Goal: Information Seeking & Learning: Learn about a topic

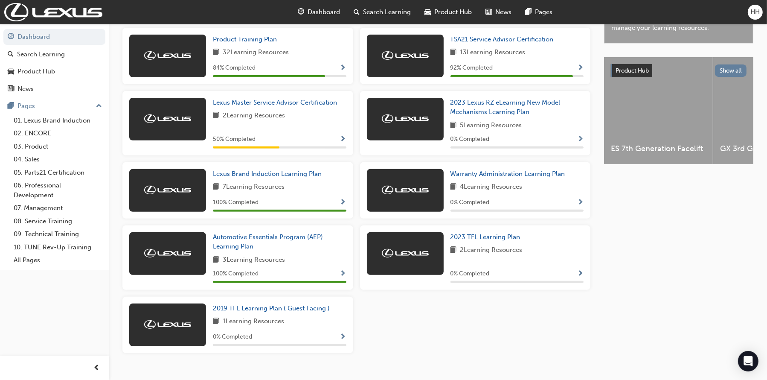
scroll to position [312, 0]
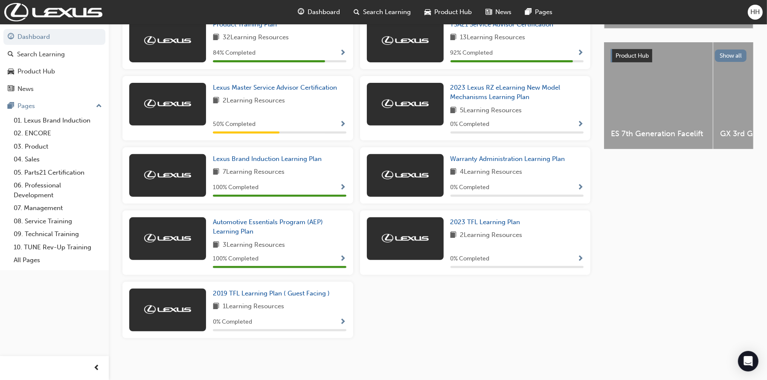
click at [247, 350] on div "Upcoming Sessions Face to face TSA21 Service Advisor Course ( face to face) Sta…" at bounding box center [364, 129] width 482 height 459
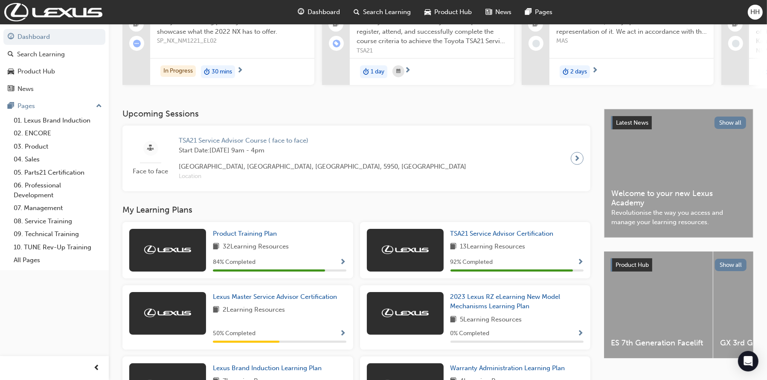
scroll to position [98, 0]
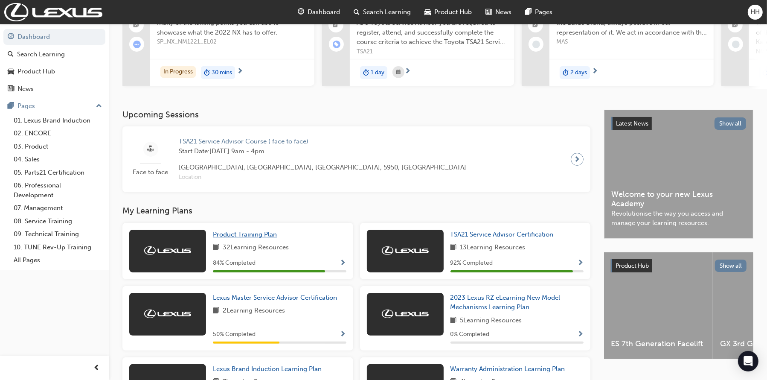
click at [235, 238] on span "Product Training Plan" at bounding box center [245, 234] width 64 height 8
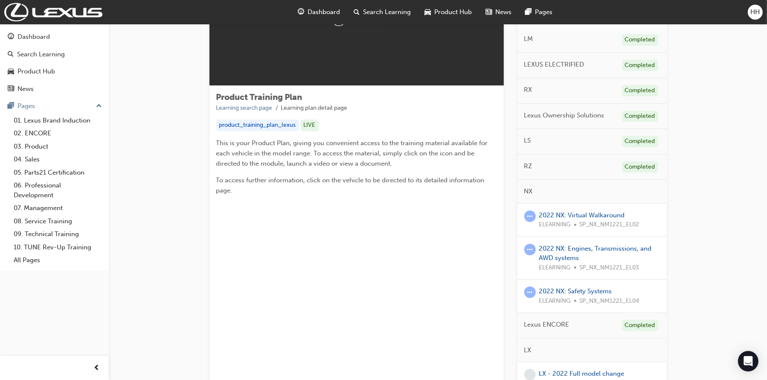
scroll to position [128, 0]
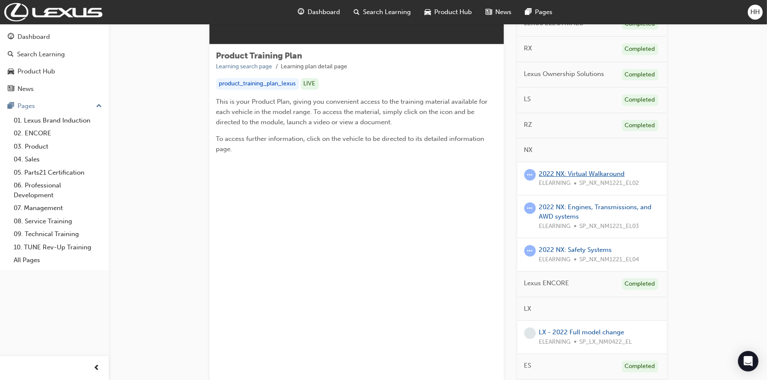
click at [575, 172] on link "2022 NX: Virtual Walkaround" at bounding box center [583, 174] width 86 height 8
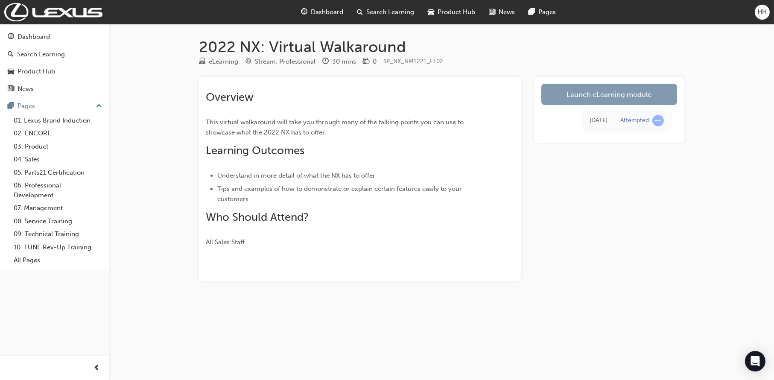
click at [663, 96] on link "Launch eLearning module" at bounding box center [609, 94] width 136 height 21
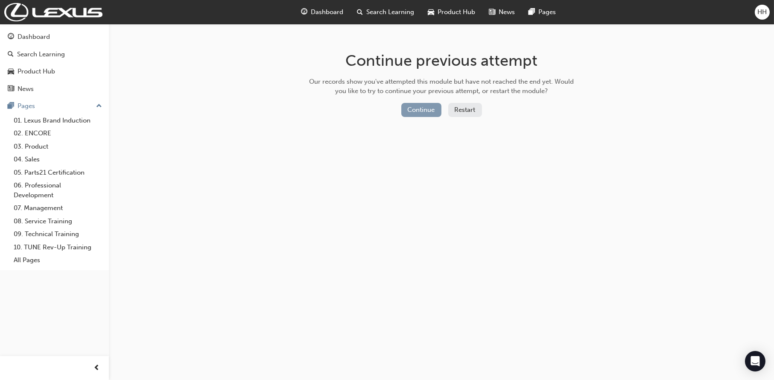
click at [426, 111] on button "Continue" at bounding box center [421, 110] width 40 height 14
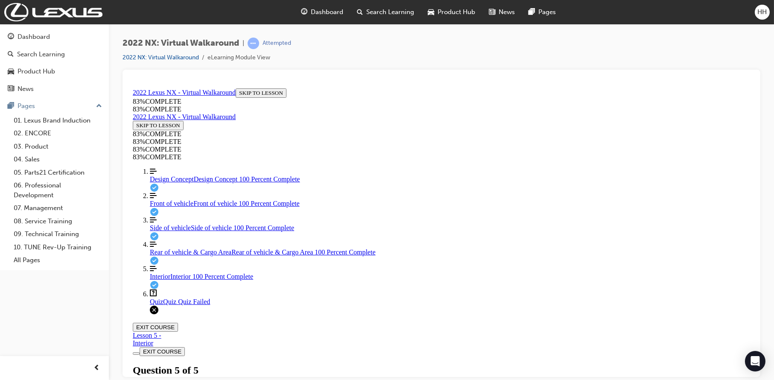
scroll to position [147, 0]
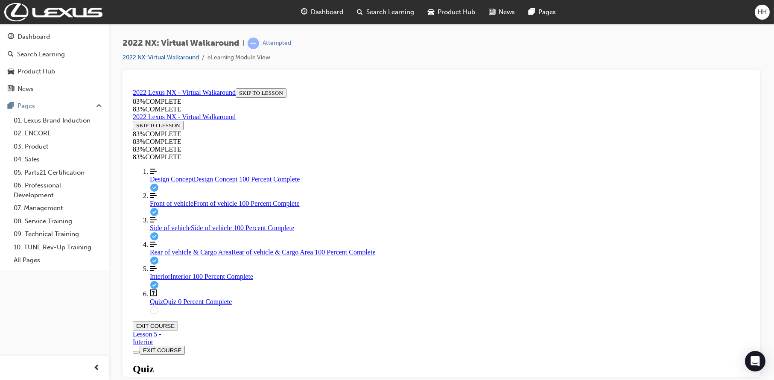
drag, startPoint x: 354, startPoint y: 126, endPoint x: 633, endPoint y: 128, distance: 279.6
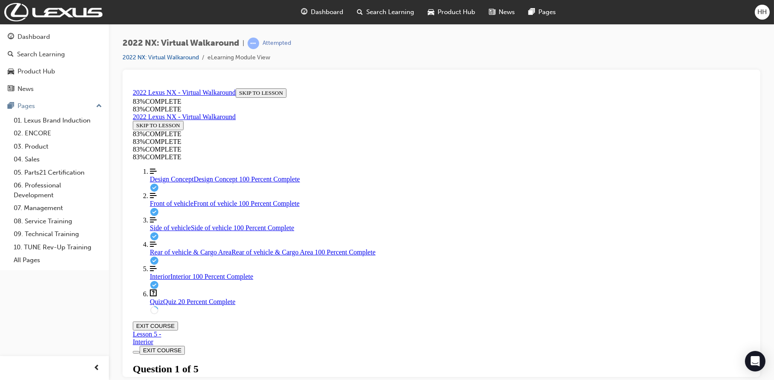
drag, startPoint x: 496, startPoint y: 330, endPoint x: 496, endPoint y: 326, distance: 4.4
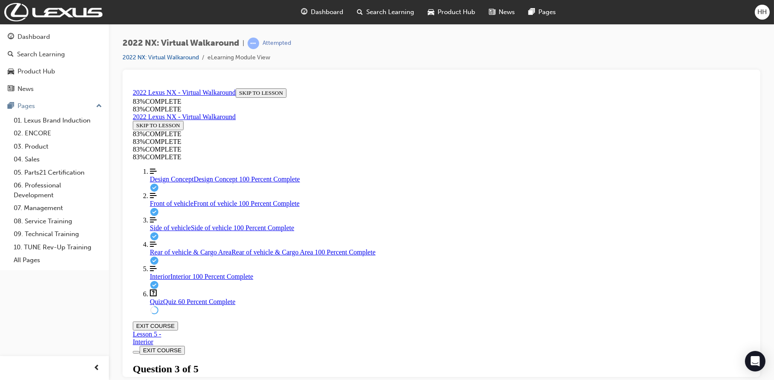
drag, startPoint x: 365, startPoint y: 172, endPoint x: 494, endPoint y: 168, distance: 129.0
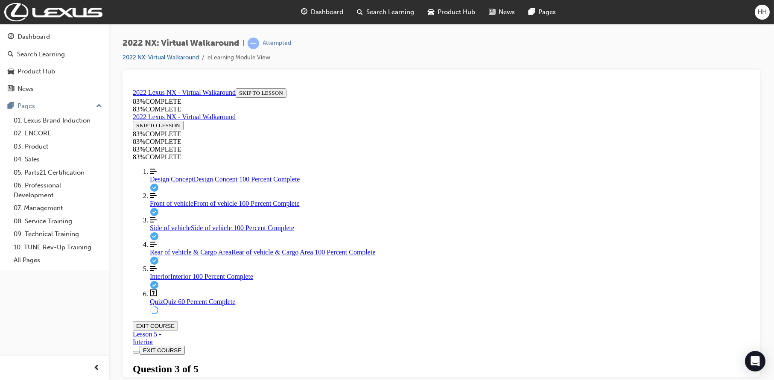
drag, startPoint x: 399, startPoint y: 256, endPoint x: 399, endPoint y: 262, distance: 6.0
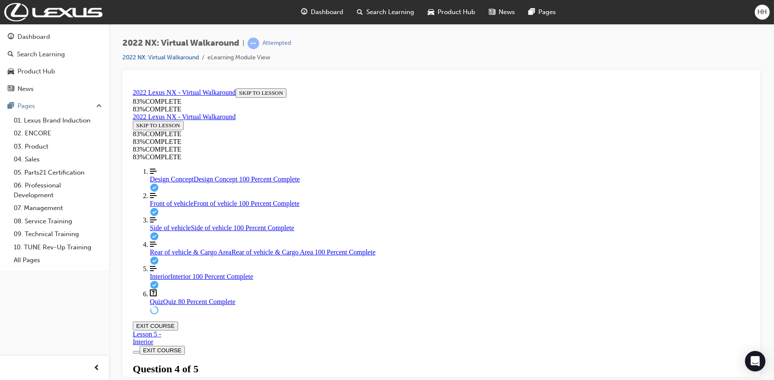
scroll to position [114, 0]
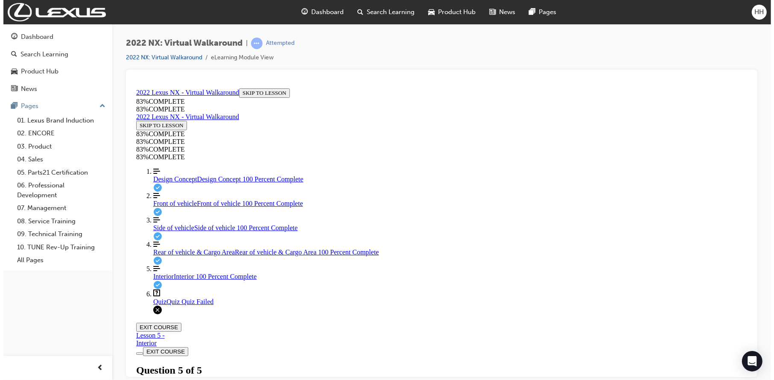
scroll to position [117, 0]
